Goal: Information Seeking & Learning: Learn about a topic

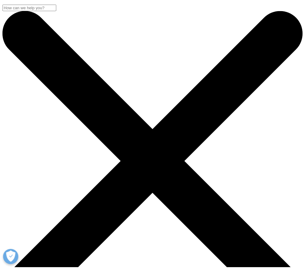
scroll to position [75, 128]
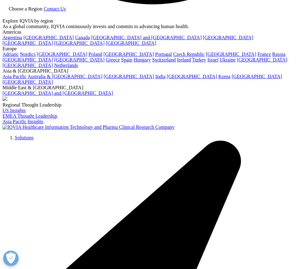
scroll to position [864, 0]
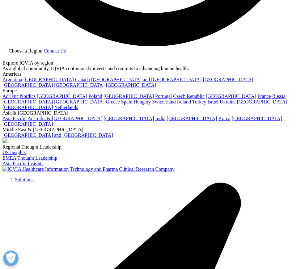
drag, startPoint x: 52, startPoint y: 194, endPoint x: 49, endPoint y: 189, distance: 5.4
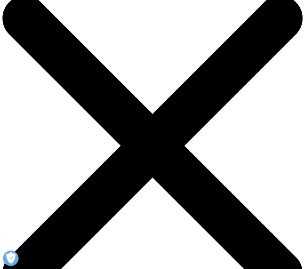
scroll to position [0, 0]
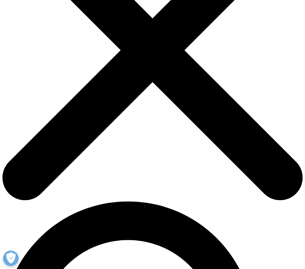
scroll to position [123, 0]
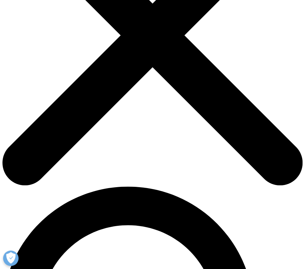
drag, startPoint x: 12, startPoint y: 115, endPoint x: 195, endPoint y: 151, distance: 186.6
drag, startPoint x: 11, startPoint y: 115, endPoint x: 245, endPoint y: 111, distance: 234.0
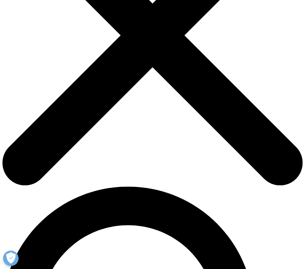
copy div "Digital Health Trends 2024"
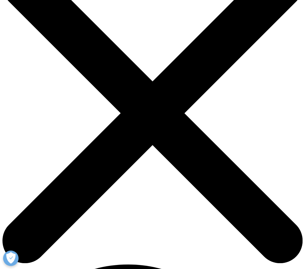
scroll to position [0, 0]
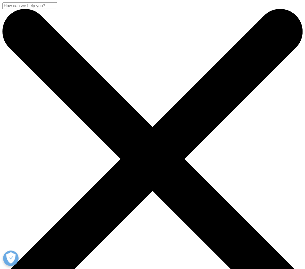
drag, startPoint x: 67, startPoint y: 13, endPoint x: 38, endPoint y: 18, distance: 29.5
